Goal: Check status: Check status

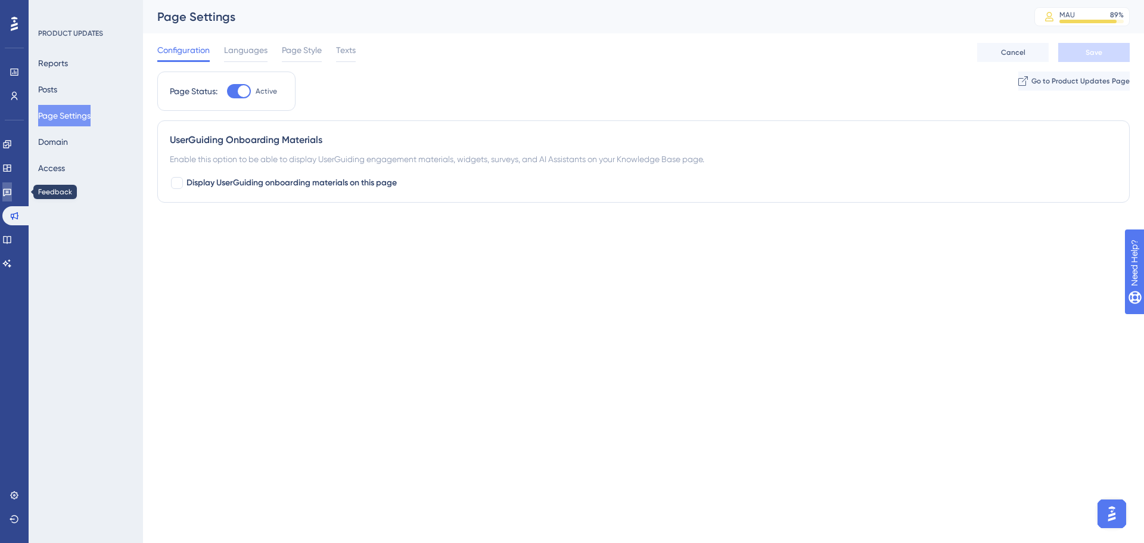
click at [12, 197] on link at bounding box center [7, 191] width 10 height 19
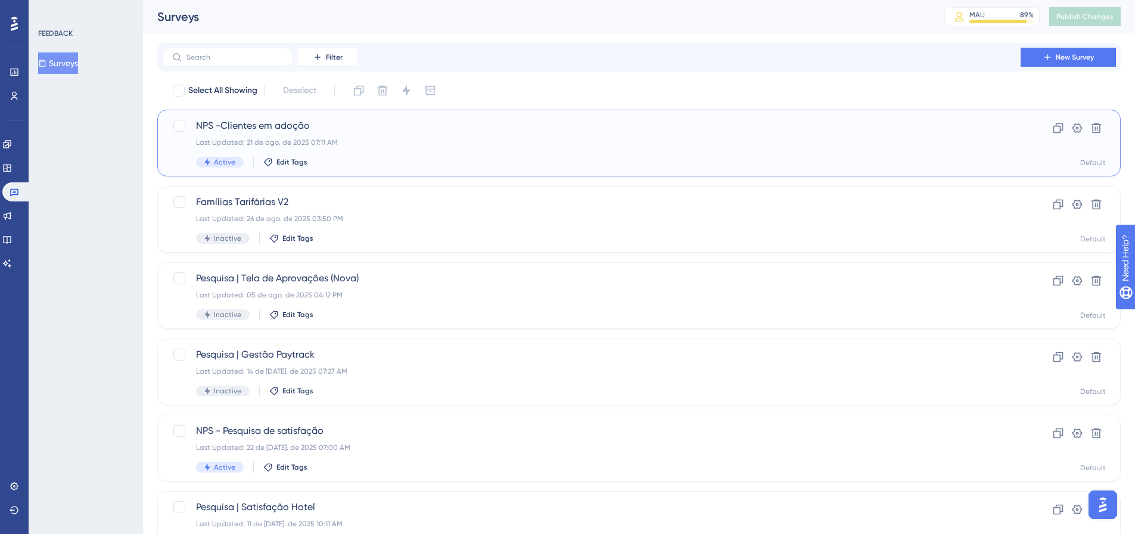
click at [412, 147] on div "NPS -Clientes em adoção Last Updated: 21 de ago. de 2025 07:11 AM Active Edit T…" at bounding box center [591, 143] width 791 height 49
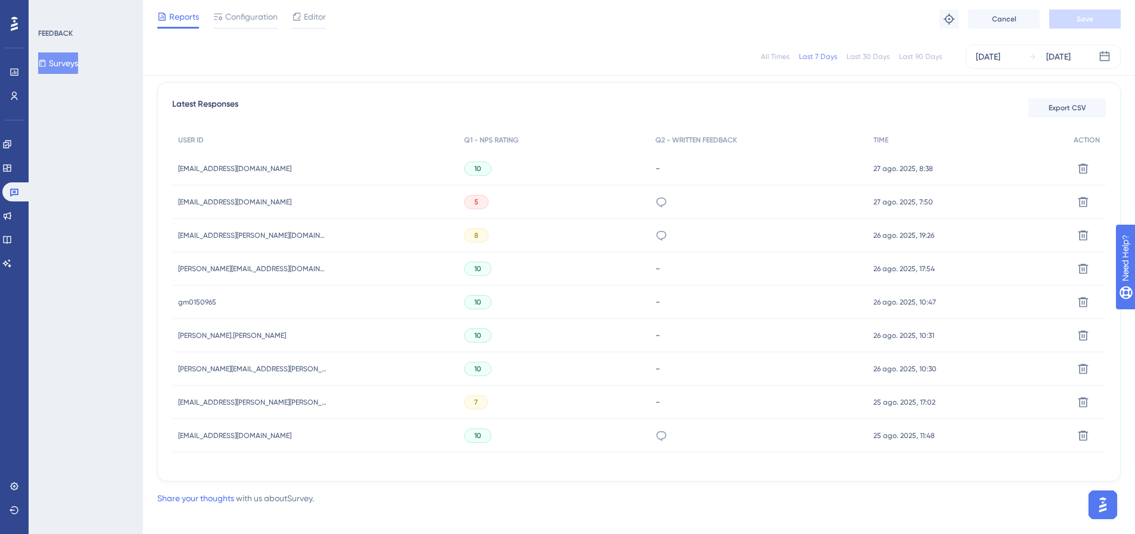
scroll to position [340, 0]
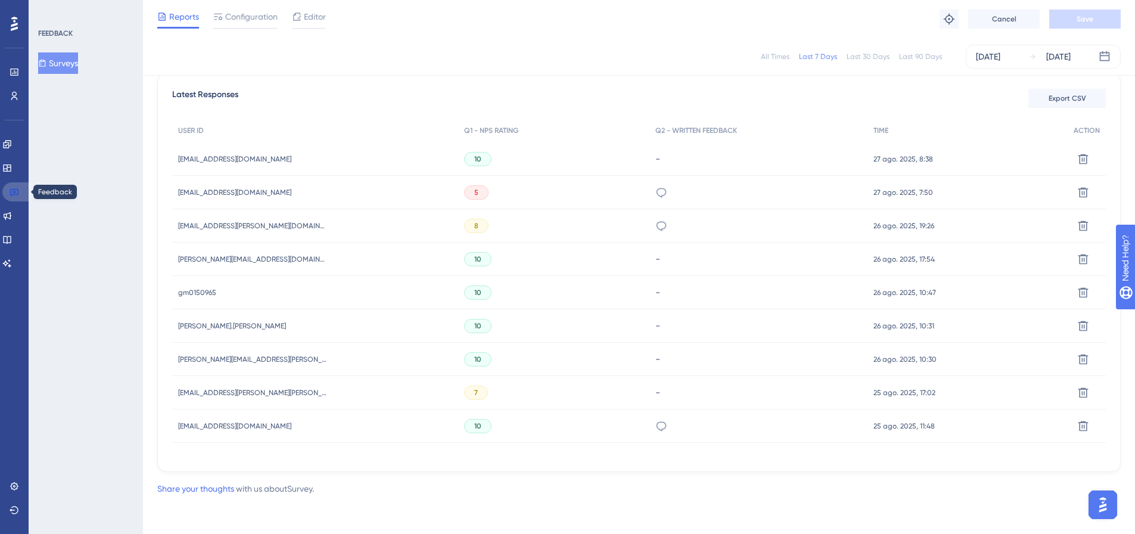
click at [4, 188] on link at bounding box center [16, 191] width 29 height 19
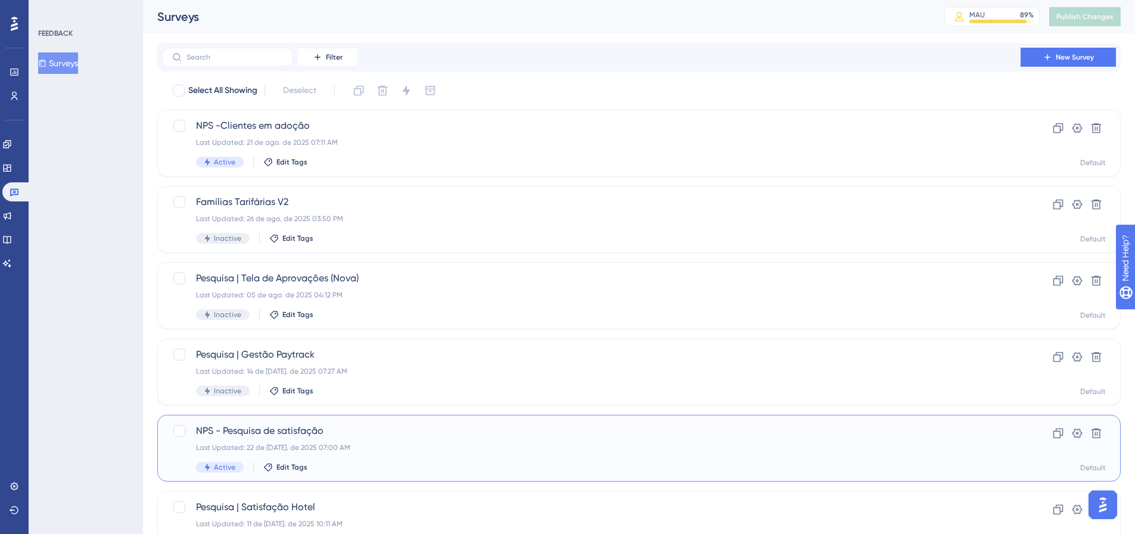
click at [417, 431] on span "NPS - Pesquisa de satisfação" at bounding box center [591, 431] width 791 height 14
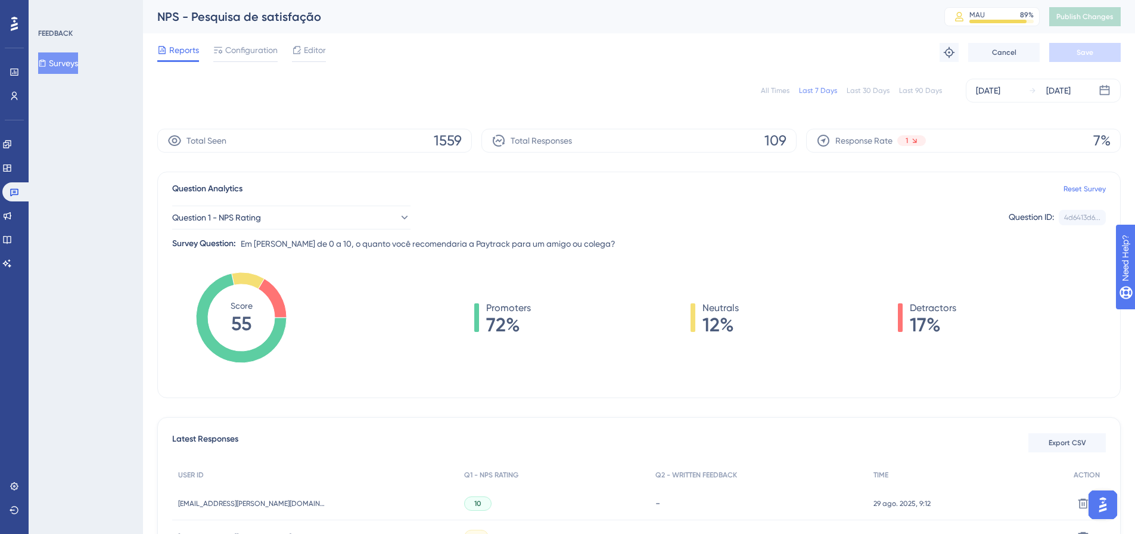
click at [774, 92] on div "All Times" at bounding box center [775, 91] width 29 height 10
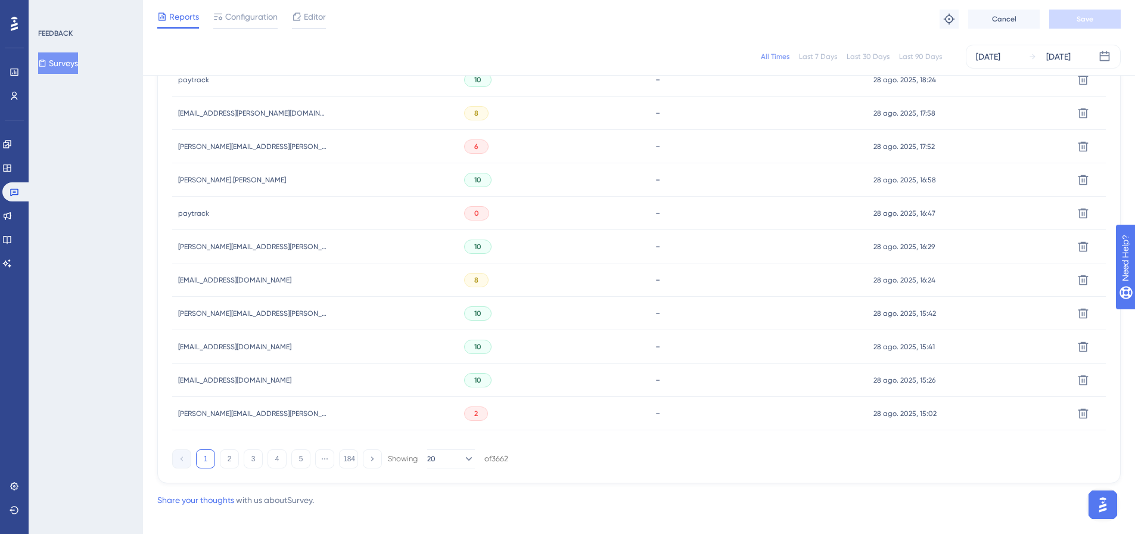
scroll to position [731, 0]
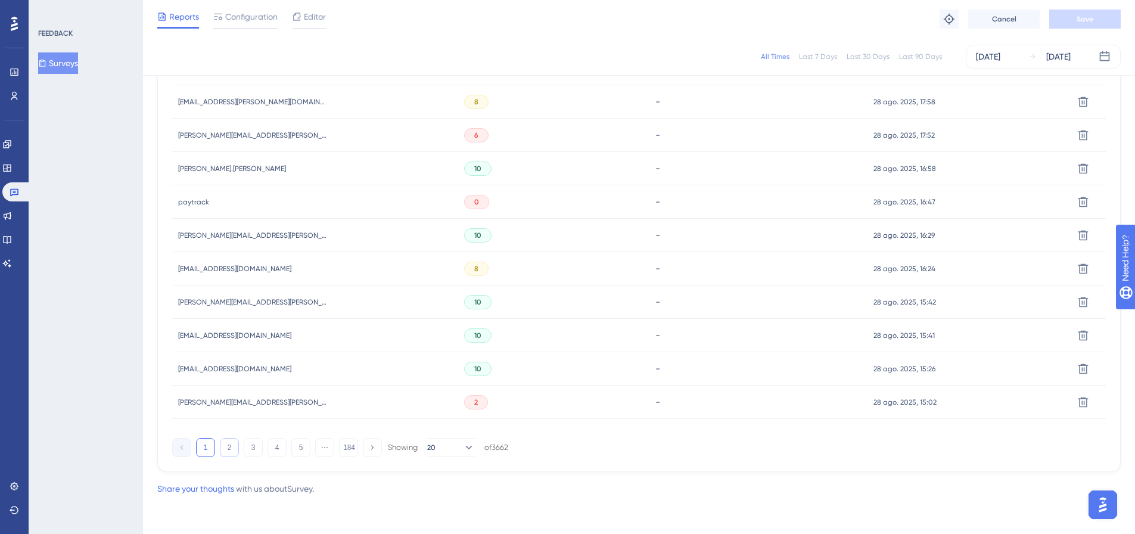
click at [222, 455] on button "2" at bounding box center [229, 447] width 19 height 19
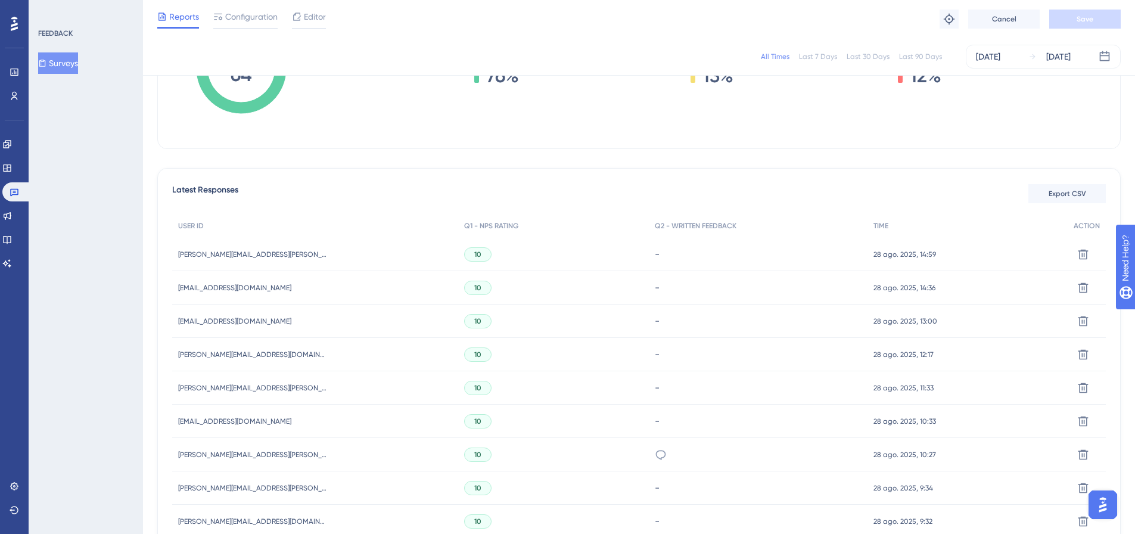
scroll to position [433, 0]
